Goal: Task Accomplishment & Management: Complete application form

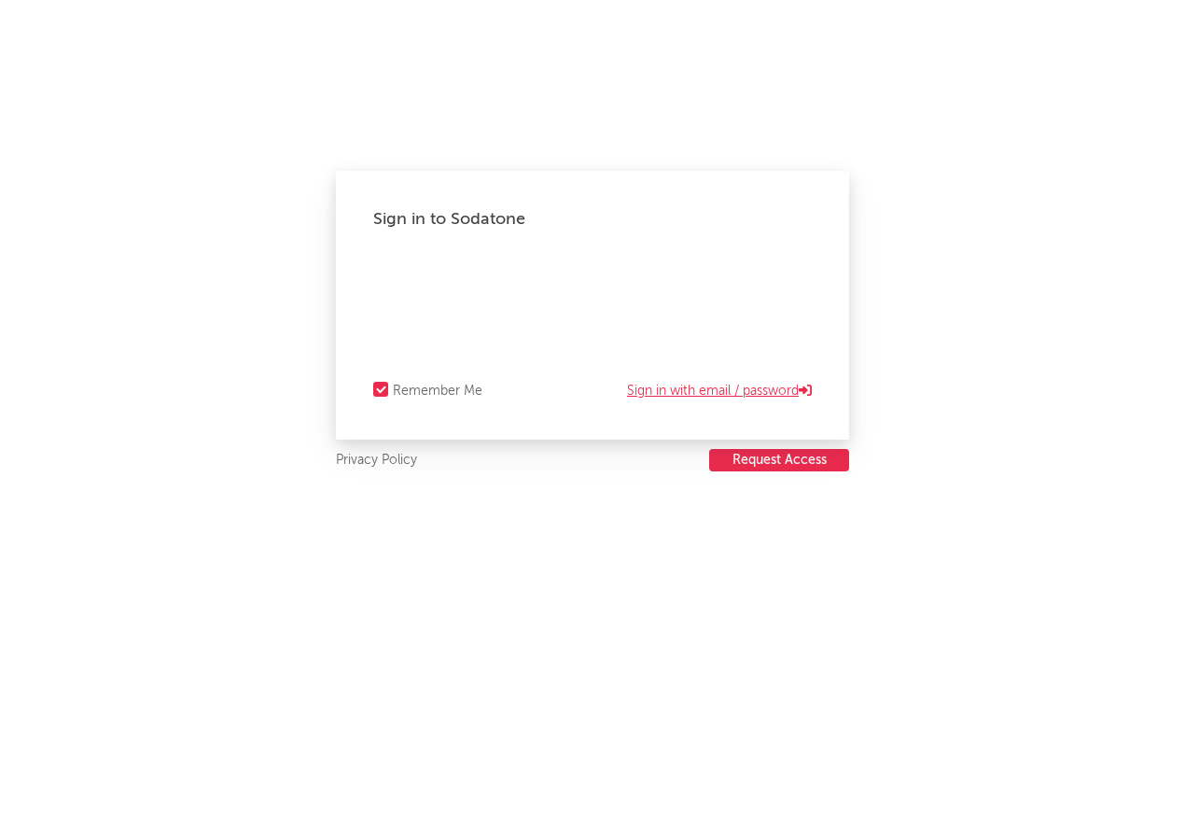
click at [663, 388] on link "Sign in with email / password" at bounding box center [719, 391] width 185 height 22
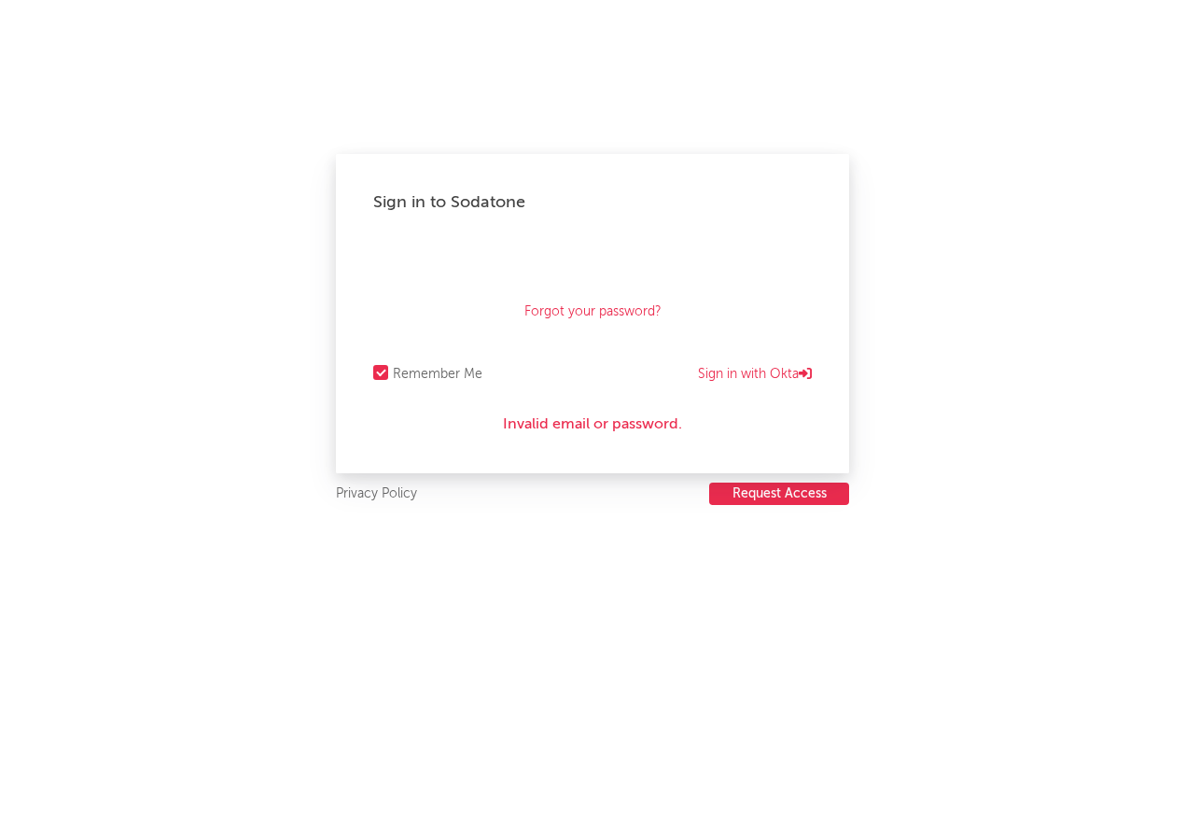
click at [811, 494] on button "Request Access" at bounding box center [779, 493] width 140 height 22
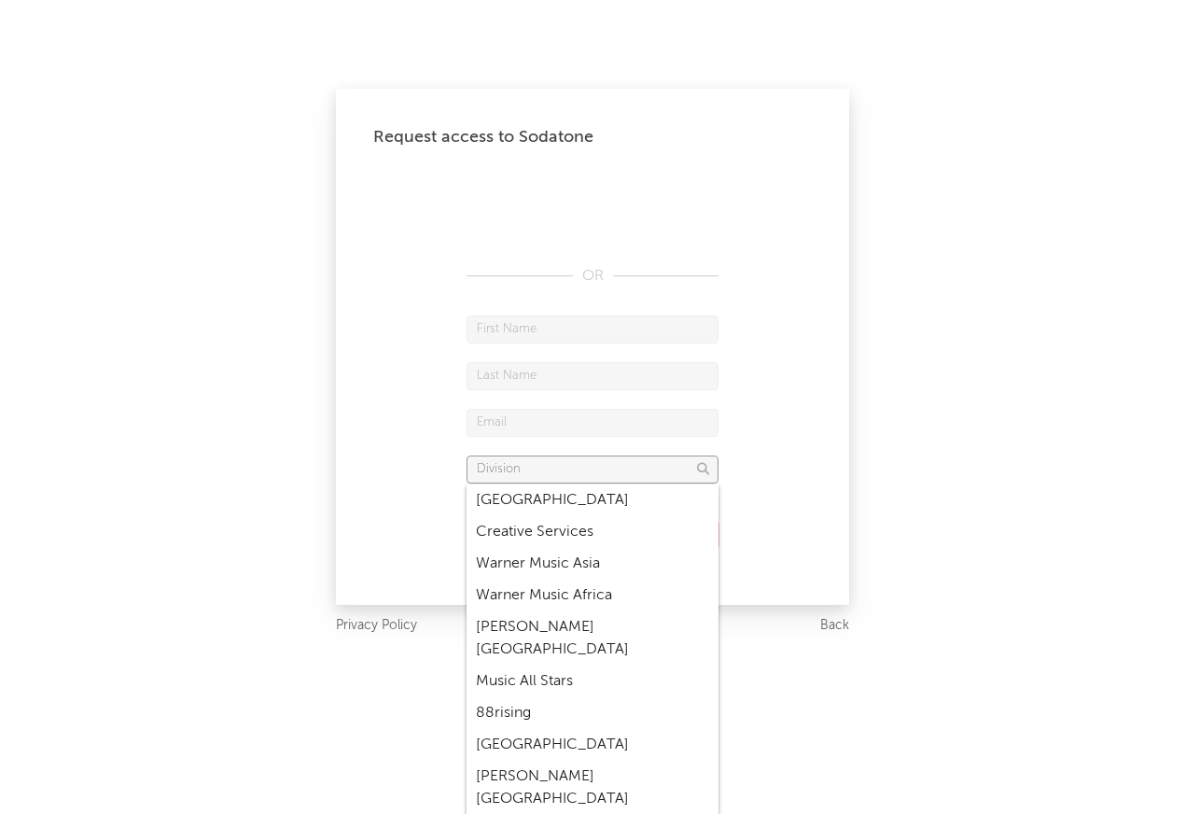
click at [683, 473] on input "text" at bounding box center [592, 469] width 252 height 28
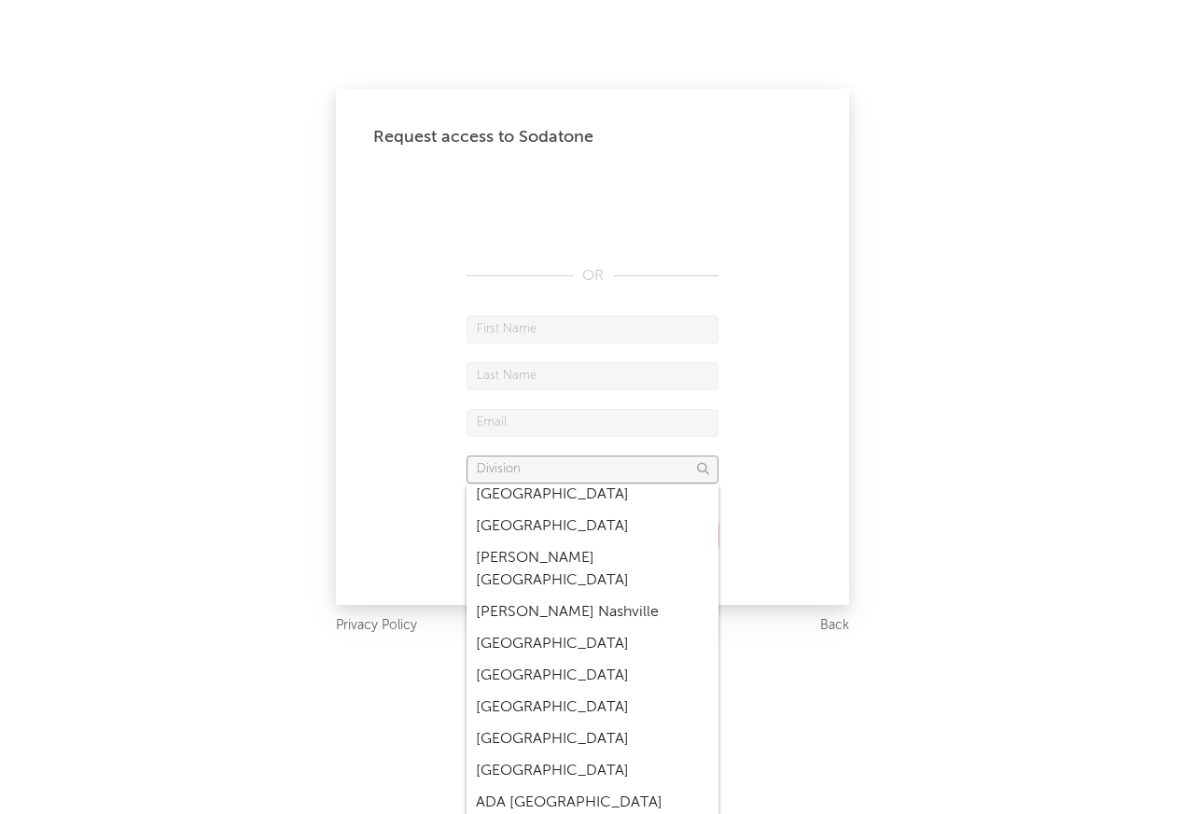
scroll to position [6081, 0]
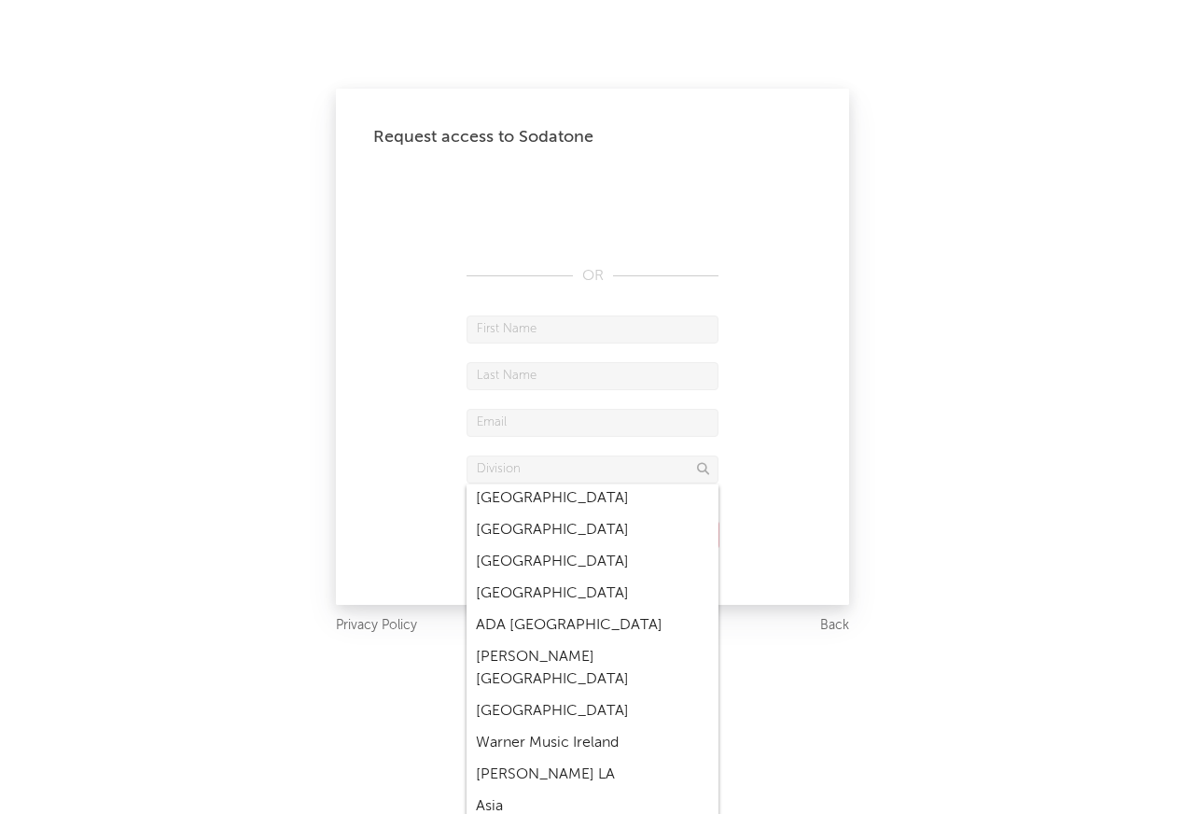
click at [369, 582] on div "Request access to Sodatone OR Request Access" at bounding box center [592, 347] width 513 height 516
